Goal: Task Accomplishment & Management: Use online tool/utility

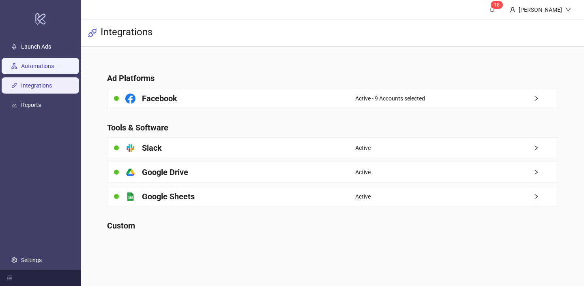
click at [54, 63] on link "Automations" at bounding box center [37, 66] width 33 height 6
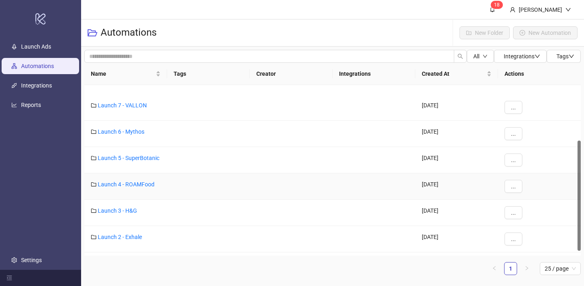
scroll to position [93, 0]
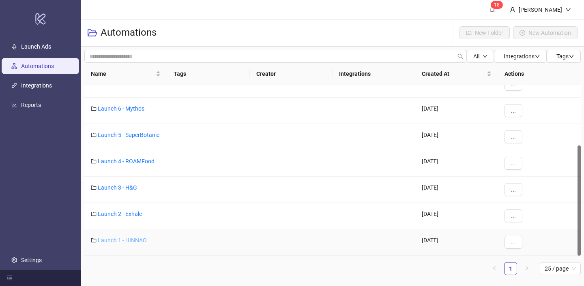
click at [123, 238] on link "Launch 1 - HINNAO" at bounding box center [122, 240] width 49 height 6
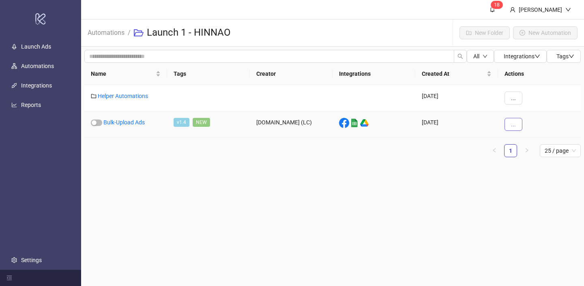
click at [513, 127] on span "..." at bounding box center [513, 124] width 5 height 6
click at [519, 143] on li "View" at bounding box center [527, 140] width 42 height 13
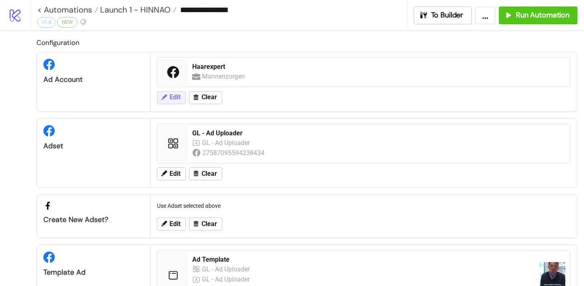
click at [174, 101] on span "Edit" at bounding box center [174, 97] width 11 height 7
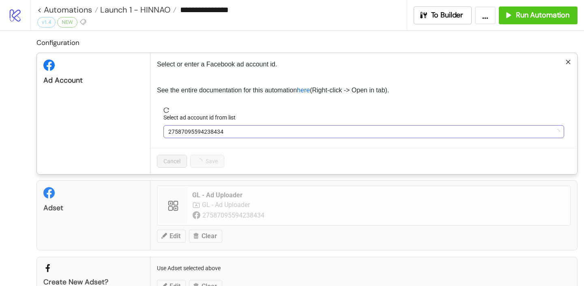
click at [194, 130] on span "27587095594238434" at bounding box center [363, 132] width 391 height 12
click at [194, 130] on span "Haarexpert" at bounding box center [363, 132] width 391 height 12
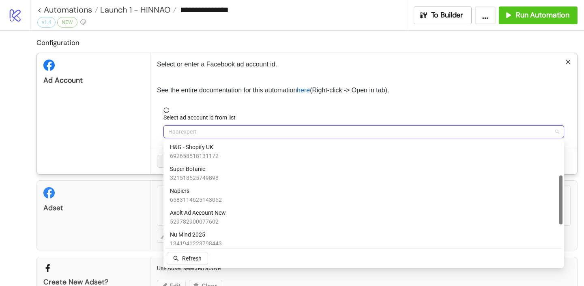
scroll to position [115, 0]
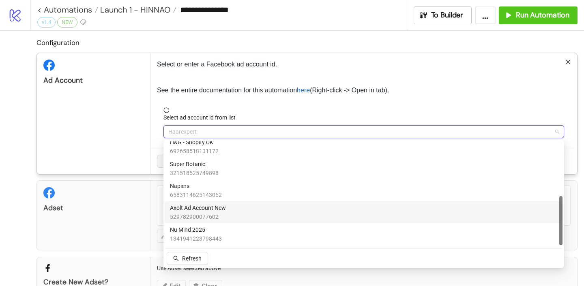
type input "*"
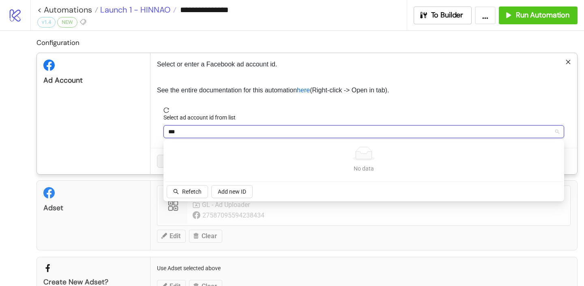
type input "***"
click at [148, 11] on span "Launch 1 - HINNAO" at bounding box center [134, 9] width 72 height 11
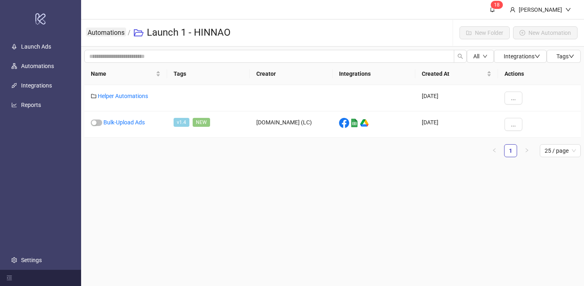
click at [111, 32] on link "Automations" at bounding box center [106, 32] width 40 height 9
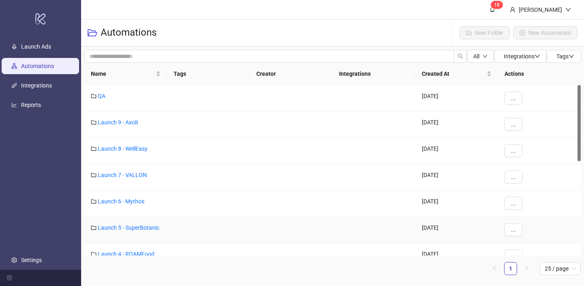
scroll to position [93, 0]
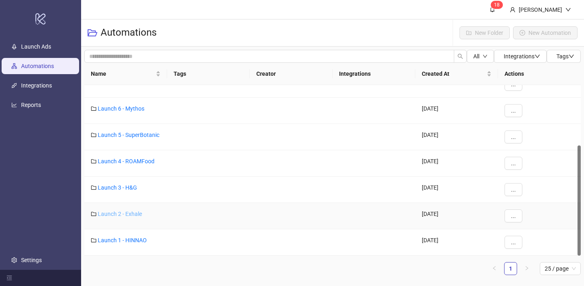
click at [137, 213] on link "Launch 2 - Exhale" at bounding box center [120, 214] width 44 height 6
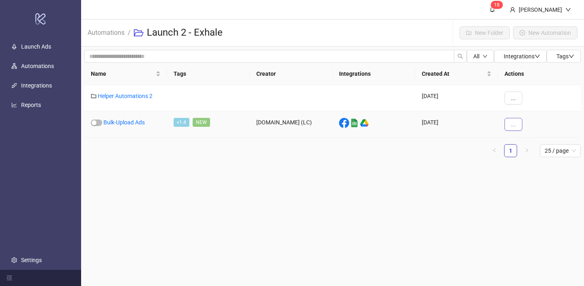
click at [517, 122] on button "..." at bounding box center [513, 124] width 18 height 13
click at [518, 142] on li "View" at bounding box center [527, 140] width 42 height 13
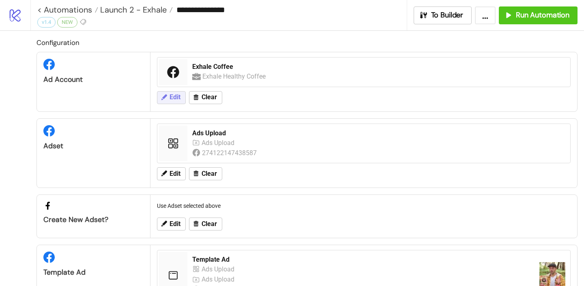
click at [182, 94] on button "Edit" at bounding box center [171, 97] width 29 height 13
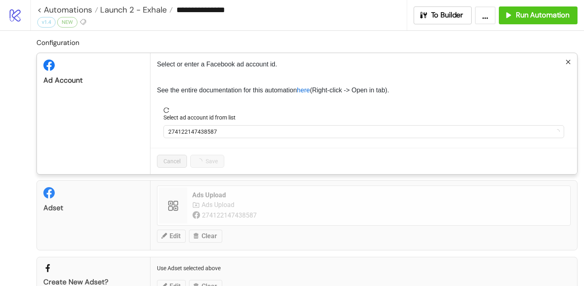
click at [199, 124] on div "Select ad account id from list" at bounding box center [363, 119] width 400 height 12
click at [197, 128] on span "Exhale Coffee" at bounding box center [363, 132] width 391 height 12
click at [110, 126] on div "Ad Account" at bounding box center [93, 113] width 113 height 121
click at [306, 92] on link "here" at bounding box center [303, 90] width 13 height 7
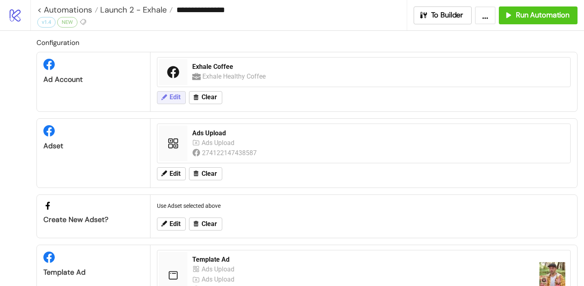
click at [168, 99] on button "Edit" at bounding box center [171, 97] width 29 height 13
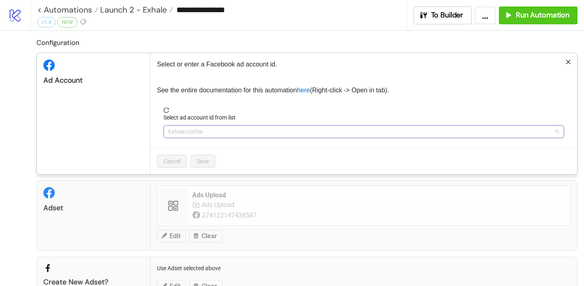
click at [193, 132] on span "Exhale Coffee" at bounding box center [363, 132] width 391 height 12
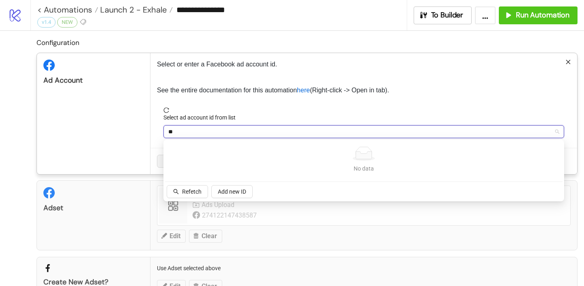
type input "*"
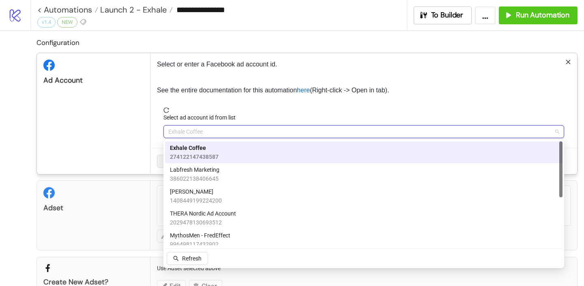
click at [120, 112] on div "Ad Account" at bounding box center [93, 113] width 113 height 121
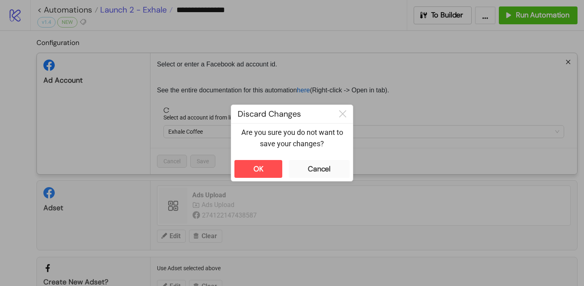
click at [165, 11] on div "**********" at bounding box center [292, 143] width 584 height 286
click at [259, 165] on div "OK" at bounding box center [258, 169] width 10 height 9
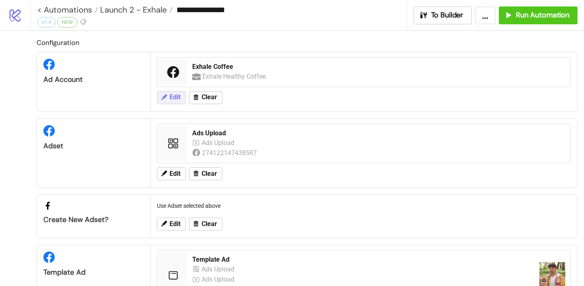
click at [172, 95] on span "Edit" at bounding box center [174, 97] width 11 height 7
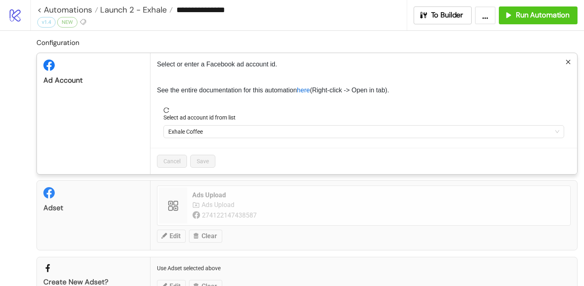
click at [192, 125] on div "Select ad account id from list" at bounding box center [363, 119] width 400 height 12
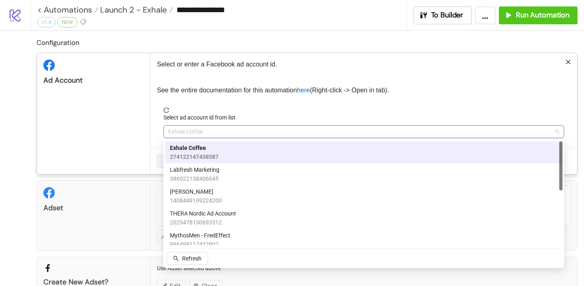
click at [192, 129] on span "Exhale Coffee" at bounding box center [363, 132] width 391 height 12
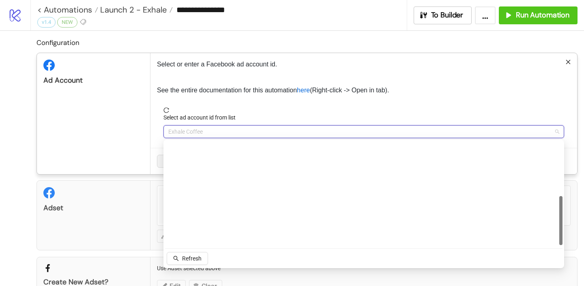
scroll to position [115, 0]
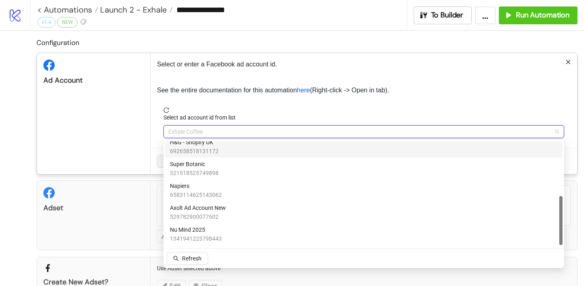
click at [185, 109] on span "reload" at bounding box center [363, 110] width 400 height 6
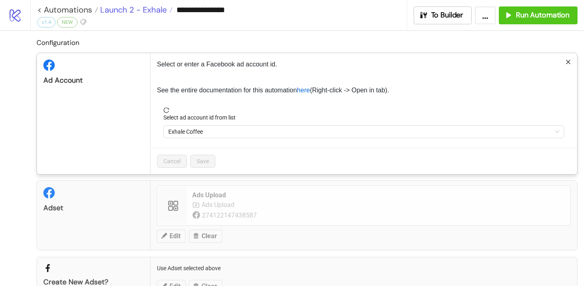
click at [154, 6] on span "Launch 2 - Exhale" at bounding box center [132, 9] width 69 height 11
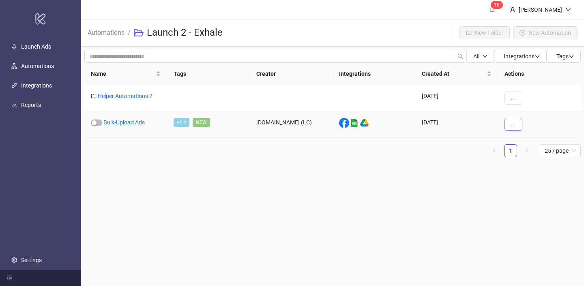
click at [514, 126] on span "..." at bounding box center [513, 124] width 5 height 6
click at [522, 143] on span "View" at bounding box center [532, 140] width 24 height 9
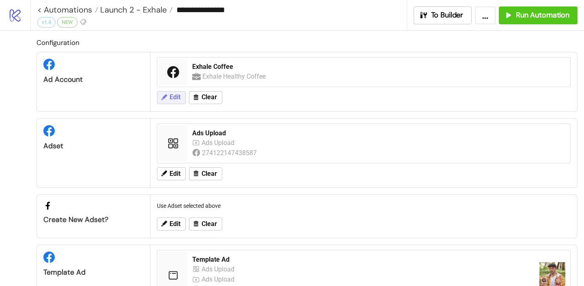
click at [176, 95] on span "Edit" at bounding box center [174, 97] width 11 height 7
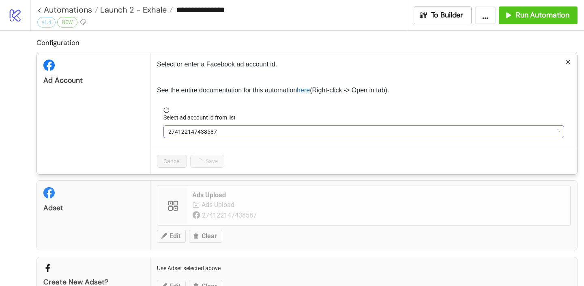
click at [221, 132] on span "274122147438587" at bounding box center [363, 132] width 391 height 12
click at [221, 132] on span "Exhale Coffee" at bounding box center [363, 132] width 391 height 12
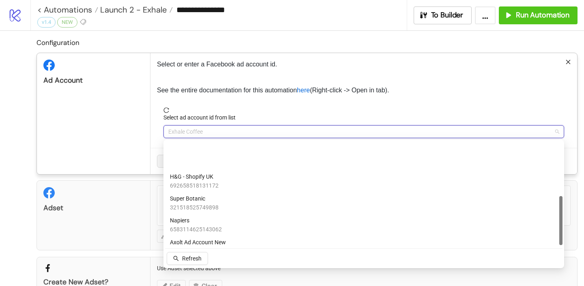
scroll to position [115, 0]
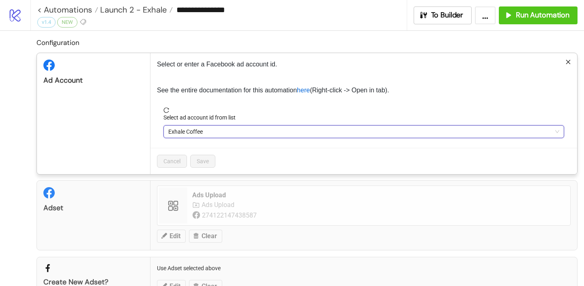
click at [225, 147] on form "Select ad account id from list Exhale Coffee Exhale Coffee" at bounding box center [363, 127] width 413 height 41
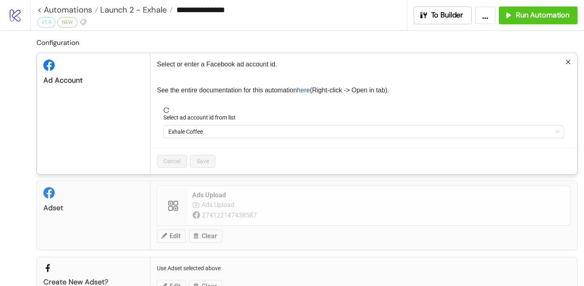
click at [257, 217] on div "**********" at bounding box center [292, 143] width 584 height 286
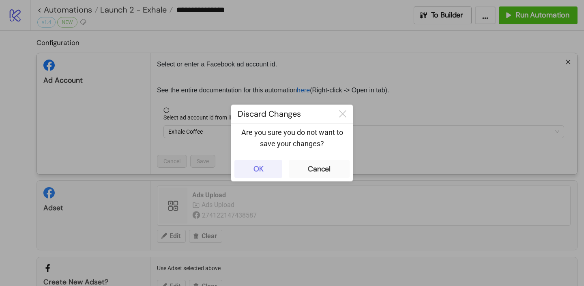
click at [270, 166] on button "OK" at bounding box center [258, 169] width 48 height 18
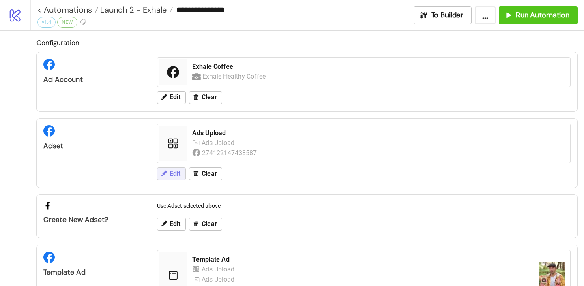
click at [176, 174] on span "Edit" at bounding box center [174, 173] width 11 height 7
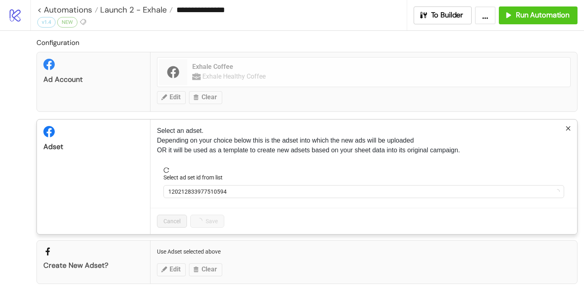
click at [187, 199] on form "Select ad set id from list 120212833977510594" at bounding box center [363, 187] width 413 height 41
click at [187, 193] on span "120212833977510594" at bounding box center [363, 192] width 391 height 12
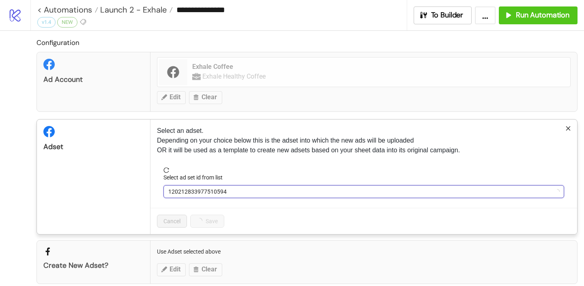
click at [187, 190] on span "120212833977510594" at bounding box center [363, 192] width 391 height 12
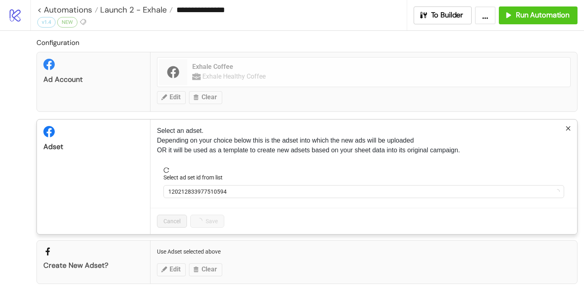
click at [194, 198] on form "Select ad set id from list 120212833977510594" at bounding box center [363, 187] width 413 height 41
click at [193, 190] on span "Ads Upload" at bounding box center [363, 192] width 391 height 12
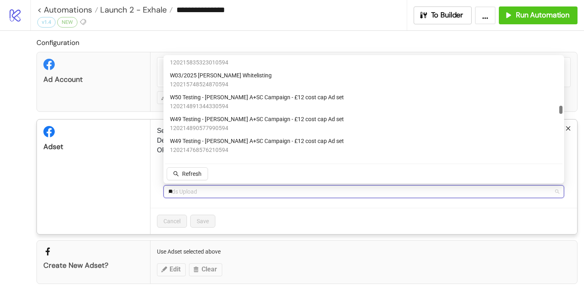
scroll to position [0, 0]
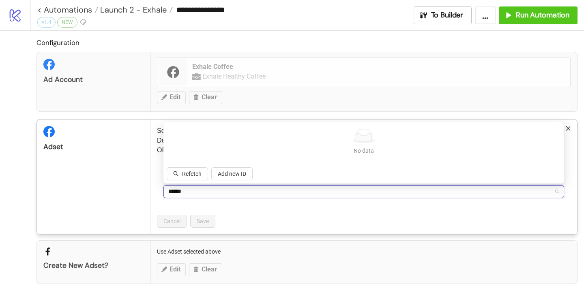
type input "******"
click at [221, 69] on div "Ad Account Exhale Coffee Exhale Healthy Coffee Edit Clear" at bounding box center [306, 82] width 541 height 60
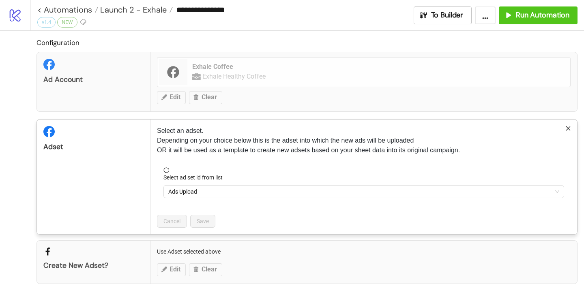
click at [467, 129] on p "Select an adset. Depending on your choice below this is the adset into which th…" at bounding box center [363, 140] width 413 height 29
click at [573, 127] on div "Select an adset. Depending on your choice below this is the adset into which th…" at bounding box center [363, 177] width 426 height 115
click at [572, 127] on div "Select an adset. Depending on your choice below this is the adset into which th…" at bounding box center [363, 177] width 426 height 115
click at [565, 128] on icon "close" at bounding box center [568, 129] width 6 height 6
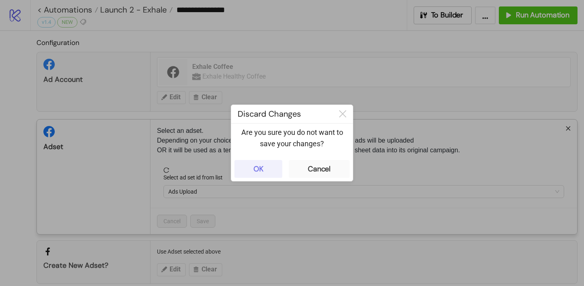
click at [271, 170] on button "OK" at bounding box center [258, 169] width 48 height 18
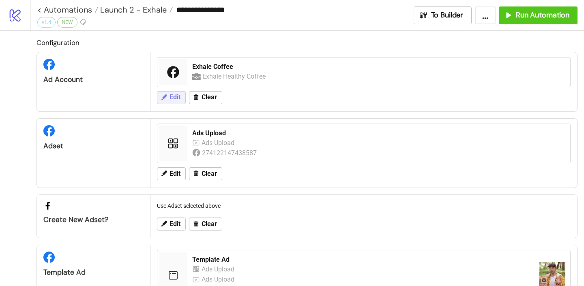
click at [168, 99] on button "Edit" at bounding box center [171, 97] width 29 height 13
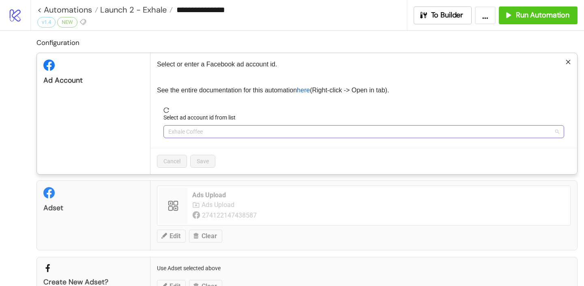
click at [197, 137] on span "Exhale Coffee" at bounding box center [363, 132] width 391 height 12
click at [197, 211] on div "Adset Ads Upload Ads Upload 274122147438587 Edit Clear" at bounding box center [306, 215] width 541 height 70
click at [200, 133] on span "Exhale Coffee" at bounding box center [363, 132] width 391 height 12
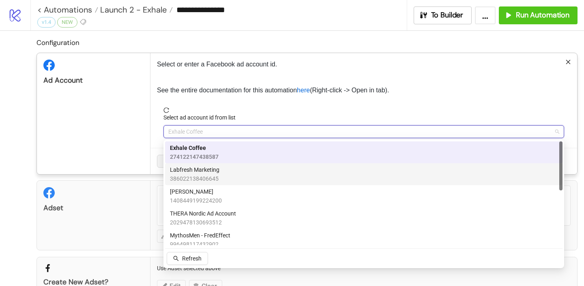
click at [140, 209] on div "Adset Ads Upload Ads Upload 274122147438587 Edit Clear" at bounding box center [306, 215] width 541 height 70
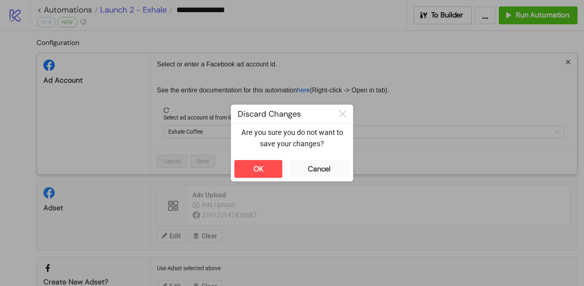
click at [143, 12] on div "**********" at bounding box center [292, 143] width 584 height 286
click at [260, 156] on div "Are you sure you do not want to save your changes?" at bounding box center [292, 141] width 122 height 34
click at [258, 167] on div "OK" at bounding box center [258, 169] width 10 height 9
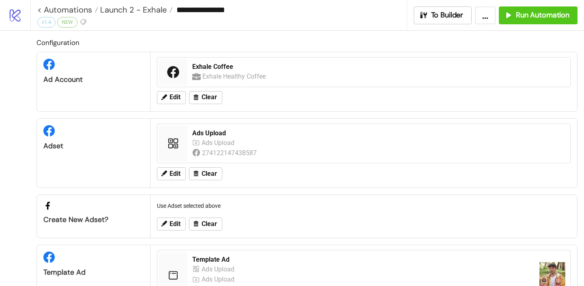
click at [483, 13] on button "..." at bounding box center [485, 15] width 21 height 18
click at [451, 19] on span "To Builder" at bounding box center [447, 15] width 32 height 9
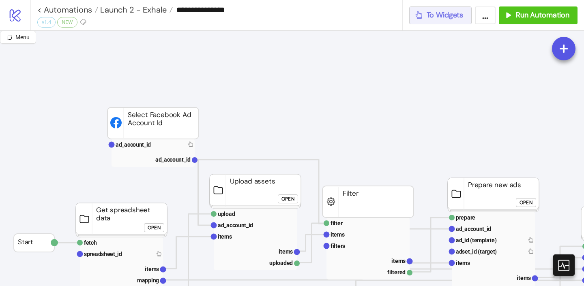
click at [434, 13] on span "To Widgets" at bounding box center [444, 15] width 37 height 9
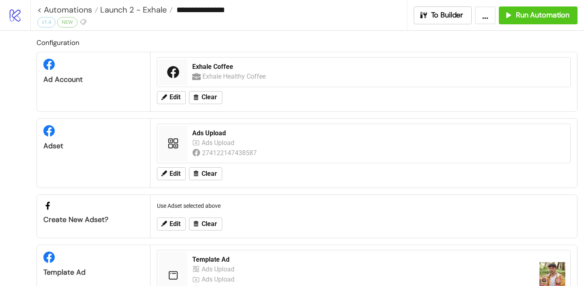
click at [481, 16] on button "..." at bounding box center [485, 15] width 21 height 18
click at [175, 99] on span "Edit" at bounding box center [174, 97] width 11 height 7
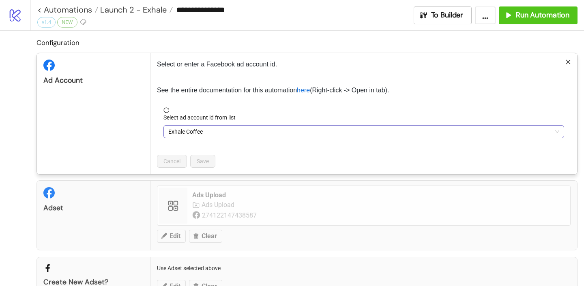
click at [178, 135] on span "Exhale Coffee" at bounding box center [363, 132] width 391 height 12
click at [165, 110] on icon "reload" at bounding box center [166, 110] width 6 height 6
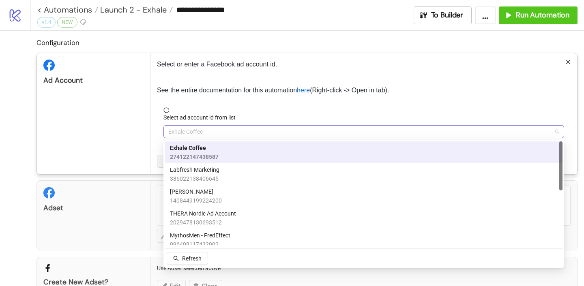
click at [191, 132] on span "Exhale Coffee" at bounding box center [363, 132] width 391 height 12
click at [186, 133] on span "Exhale Coffee" at bounding box center [363, 132] width 391 height 12
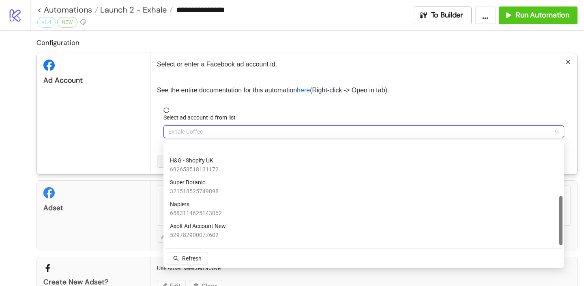
scroll to position [115, 0]
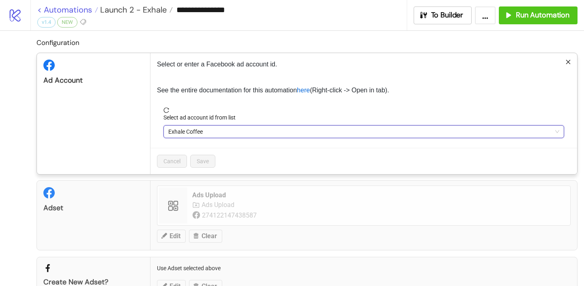
click at [51, 9] on link "< Automations" at bounding box center [67, 10] width 61 height 8
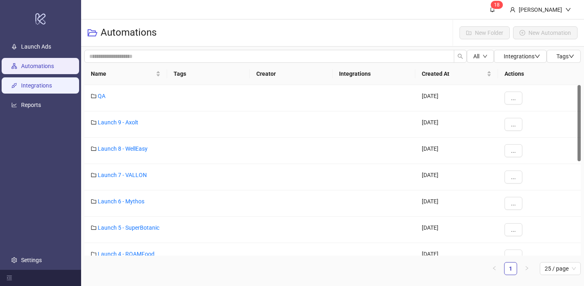
click at [46, 87] on link "Integrations" at bounding box center [36, 85] width 31 height 6
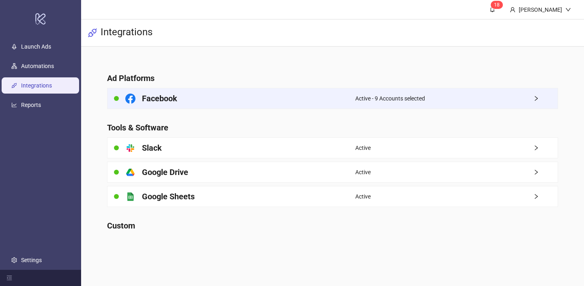
click at [186, 101] on div "Facebook" at bounding box center [231, 98] width 248 height 20
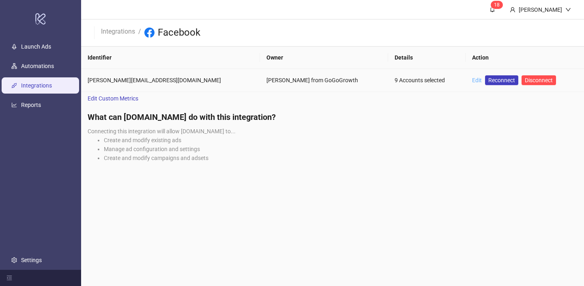
click at [472, 81] on link "Edit" at bounding box center [477, 80] width 10 height 6
